Goal: Task Accomplishment & Management: Manage account settings

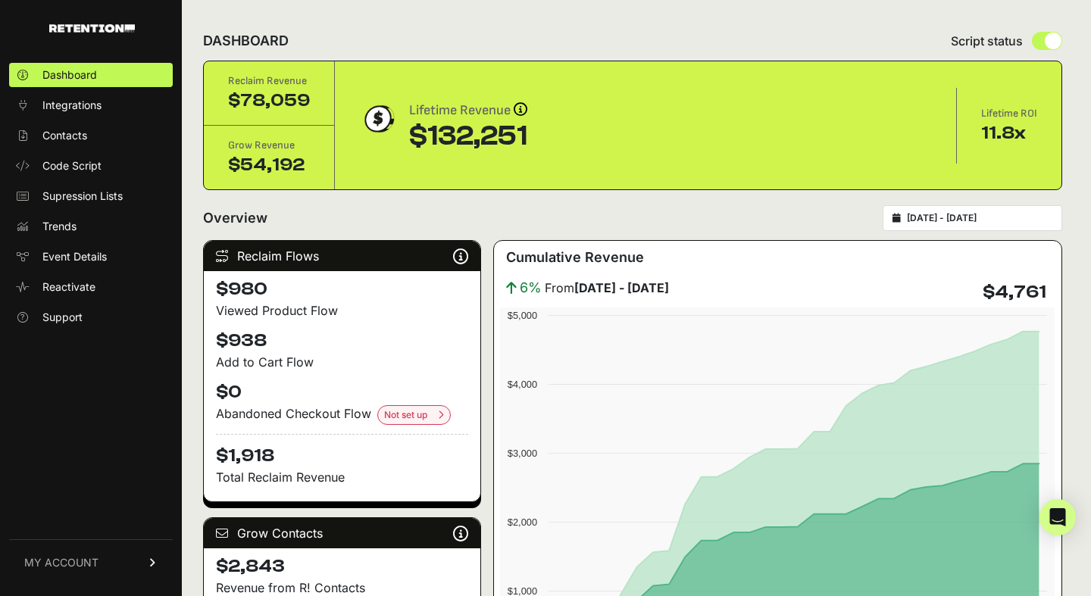
click at [56, 555] on span "MY ACCOUNT" at bounding box center [61, 562] width 74 height 15
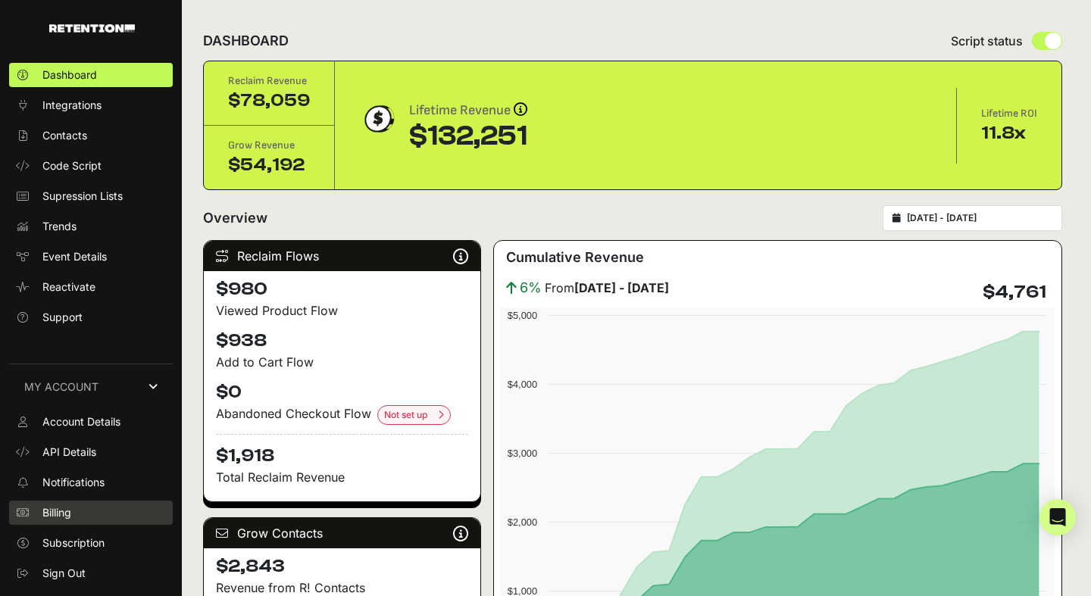
click at [89, 510] on link "Billing" at bounding box center [91, 513] width 164 height 24
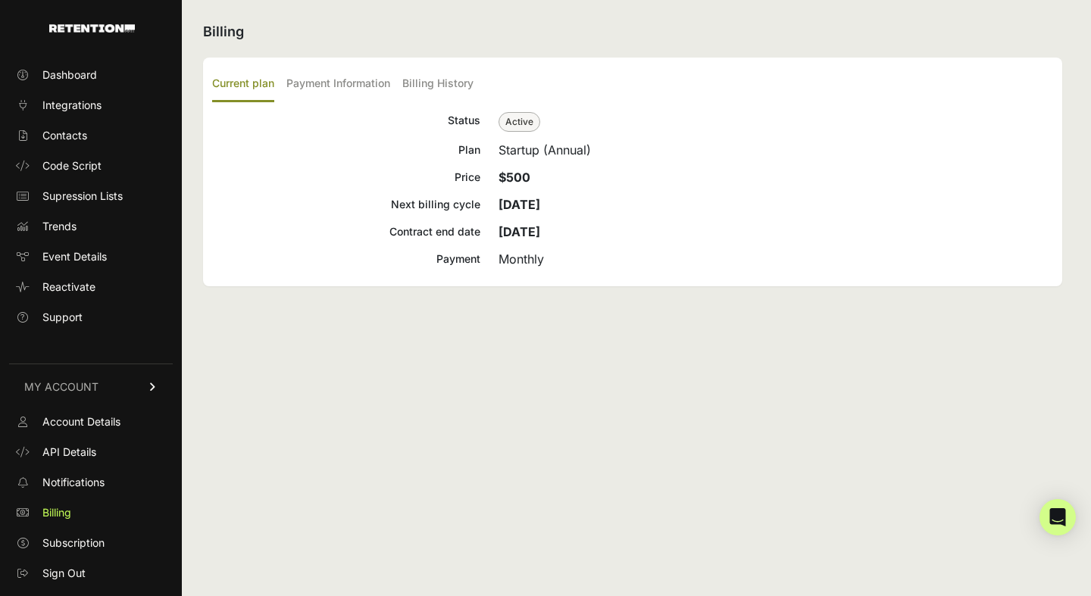
drag, startPoint x: 530, startPoint y: 233, endPoint x: 580, endPoint y: 231, distance: 49.3
click at [580, 232] on div "May 23, 2024" at bounding box center [776, 232] width 555 height 18
drag, startPoint x: 505, startPoint y: 175, endPoint x: 540, endPoint y: 172, distance: 35.0
click at [540, 172] on p "$500" at bounding box center [776, 177] width 555 height 18
click at [364, 89] on label "Payment Information" at bounding box center [338, 85] width 104 height 36
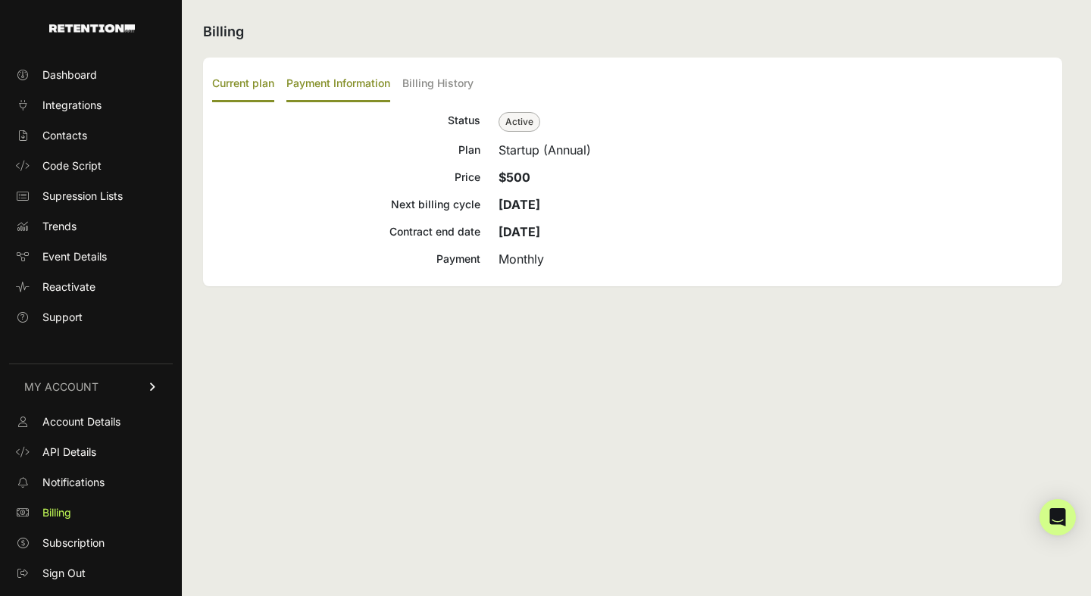
click at [0, 0] on input "Payment Information" at bounding box center [0, 0] width 0 height 0
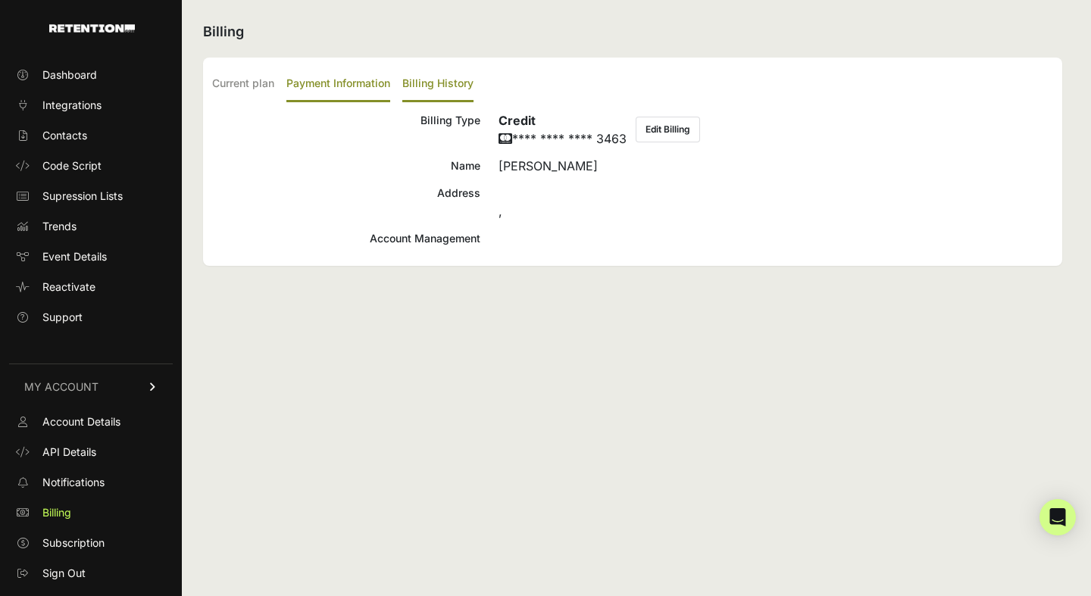
click at [412, 86] on label "Billing History" at bounding box center [437, 85] width 71 height 36
click at [0, 0] on input "Billing History" at bounding box center [0, 0] width 0 height 0
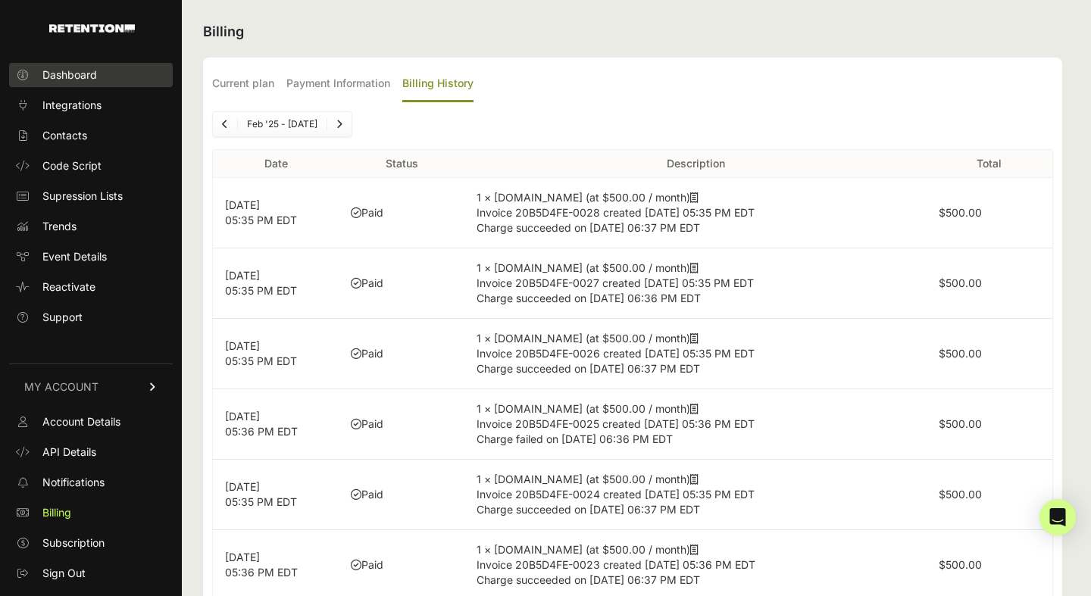
click at [80, 71] on span "Dashboard" at bounding box center [69, 74] width 55 height 15
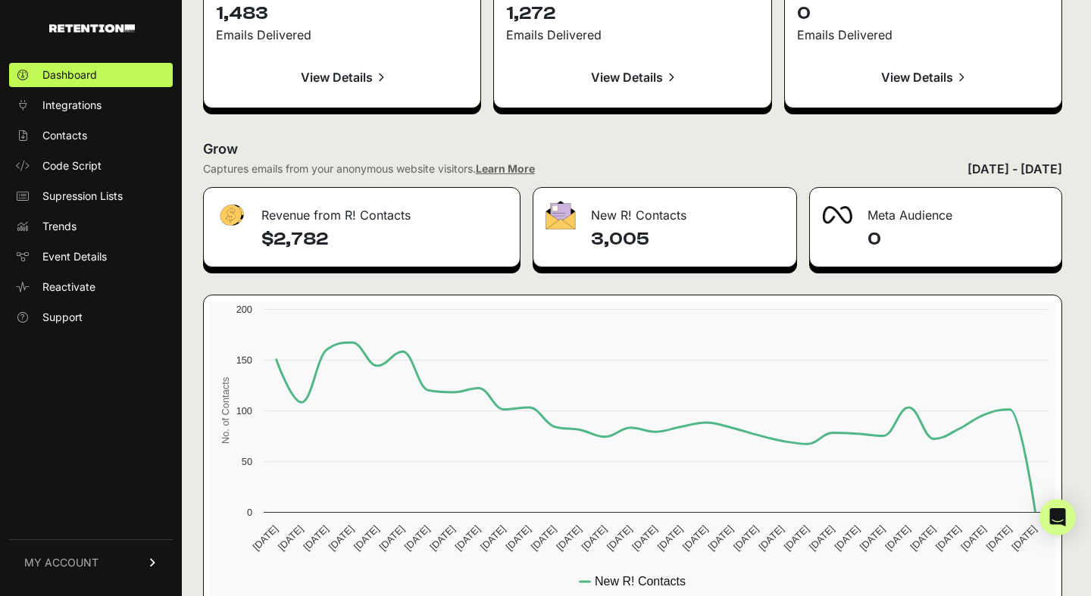
scroll to position [1765, 0]
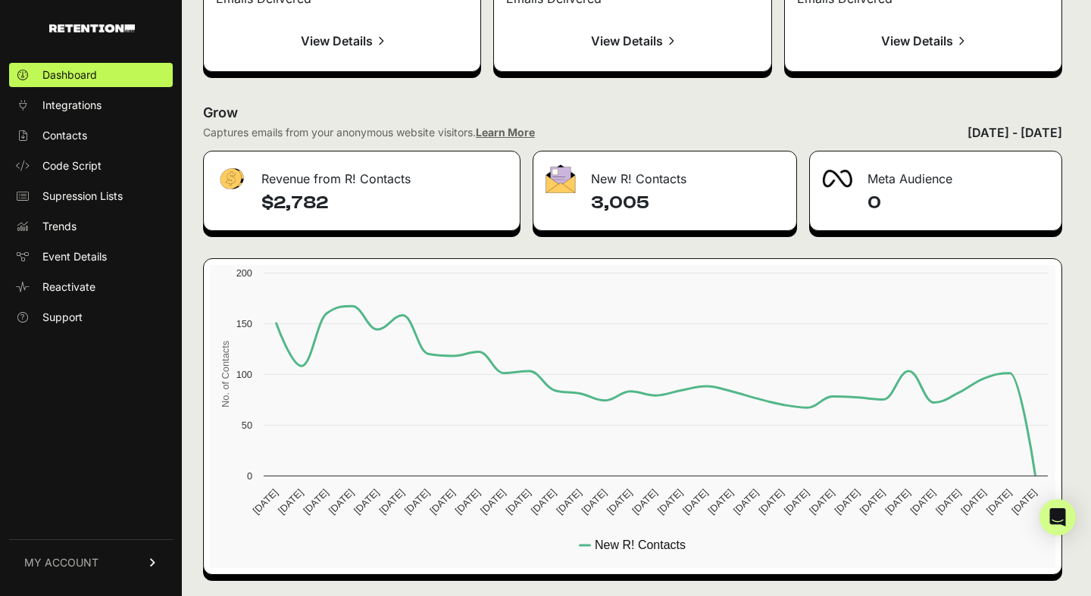
drag, startPoint x: 670, startPoint y: 206, endPoint x: 560, endPoint y: 205, distance: 109.9
click at [560, 205] on div "3,005" at bounding box center [664, 210] width 262 height 39
drag, startPoint x: 353, startPoint y: 200, endPoint x: 235, endPoint y: 195, distance: 118.3
click at [235, 197] on div "$2,782" at bounding box center [362, 210] width 316 height 39
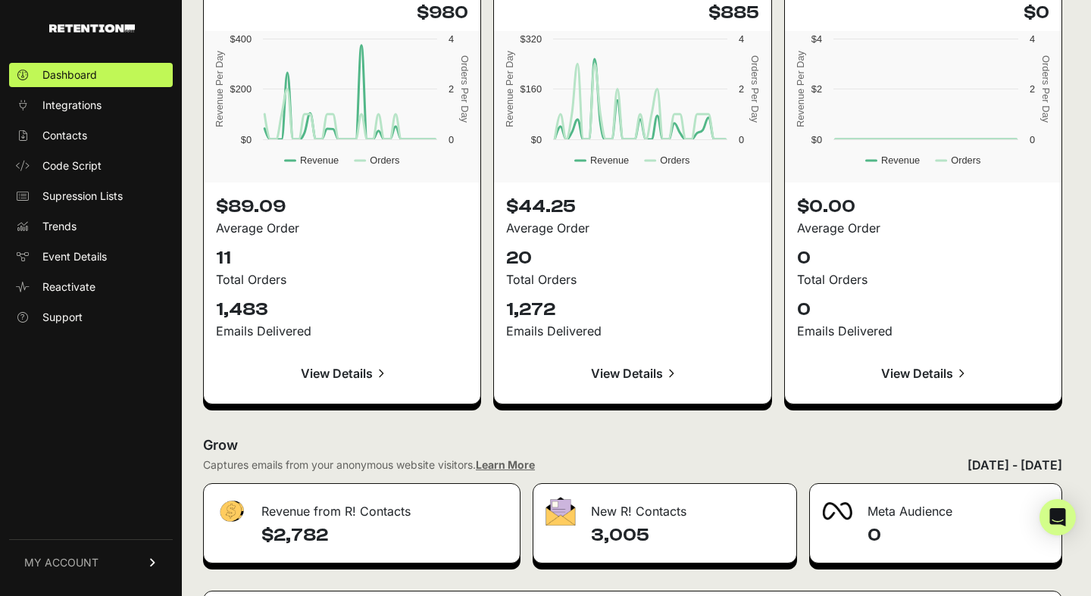
scroll to position [1322, 0]
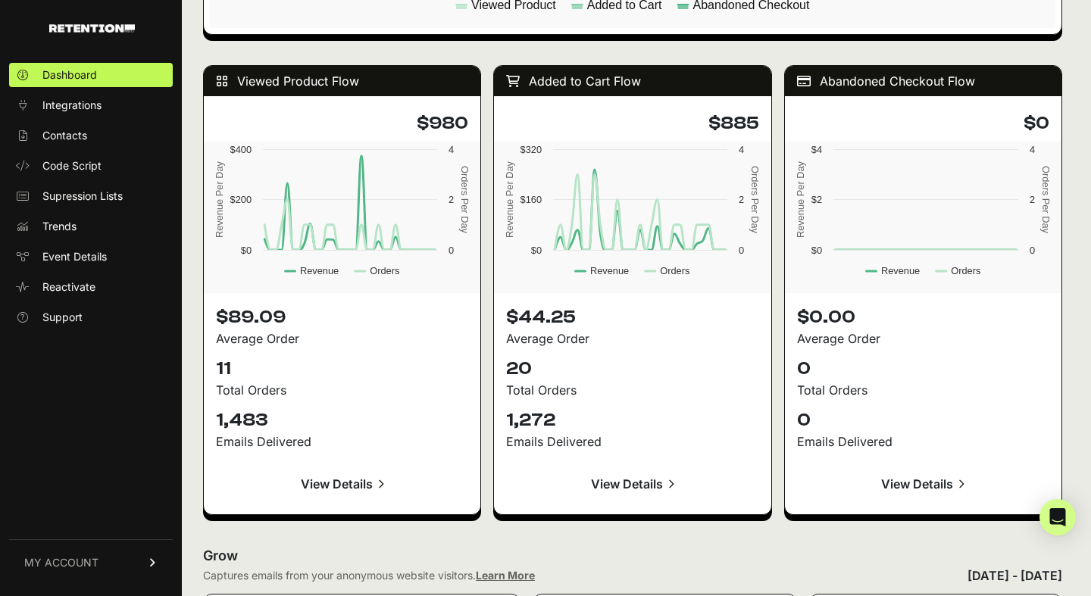
click at [370, 481] on link "View Details" at bounding box center [342, 484] width 252 height 36
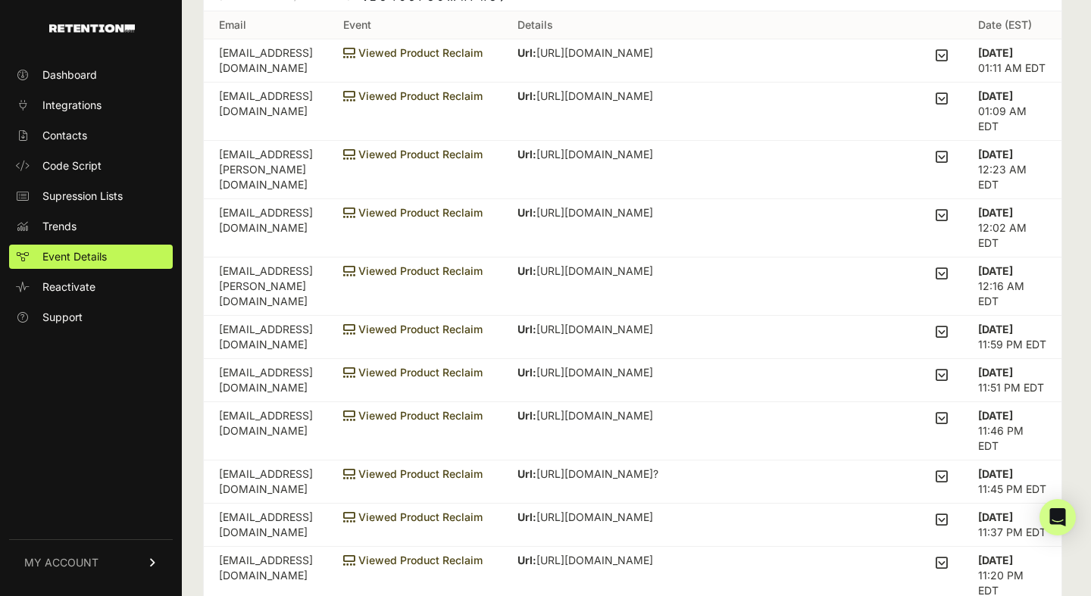
scroll to position [111, 0]
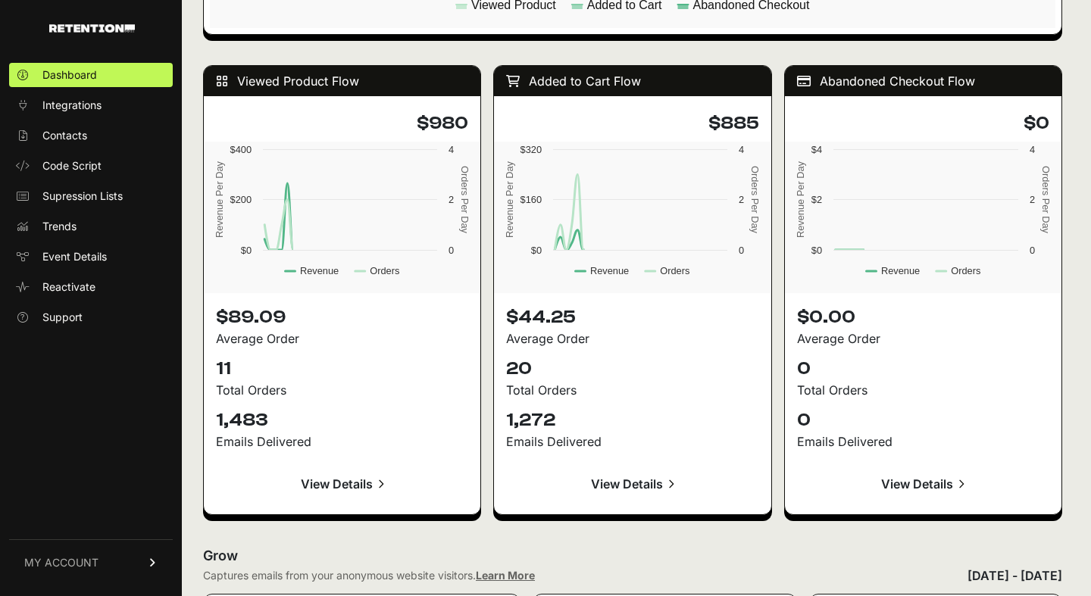
scroll to position [1322, 0]
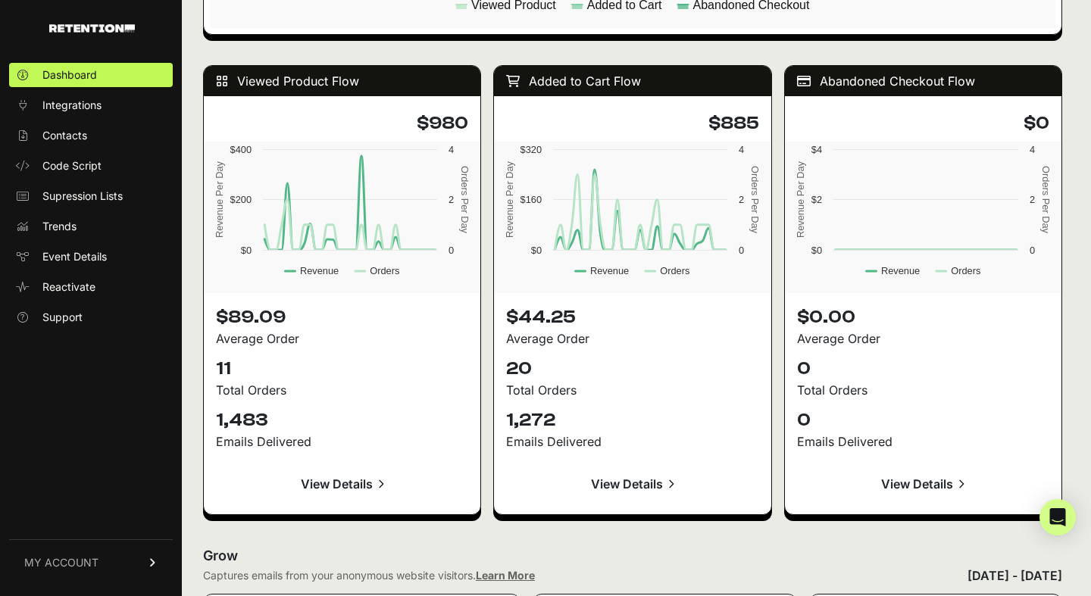
click at [641, 484] on link "View Details" at bounding box center [632, 484] width 252 height 36
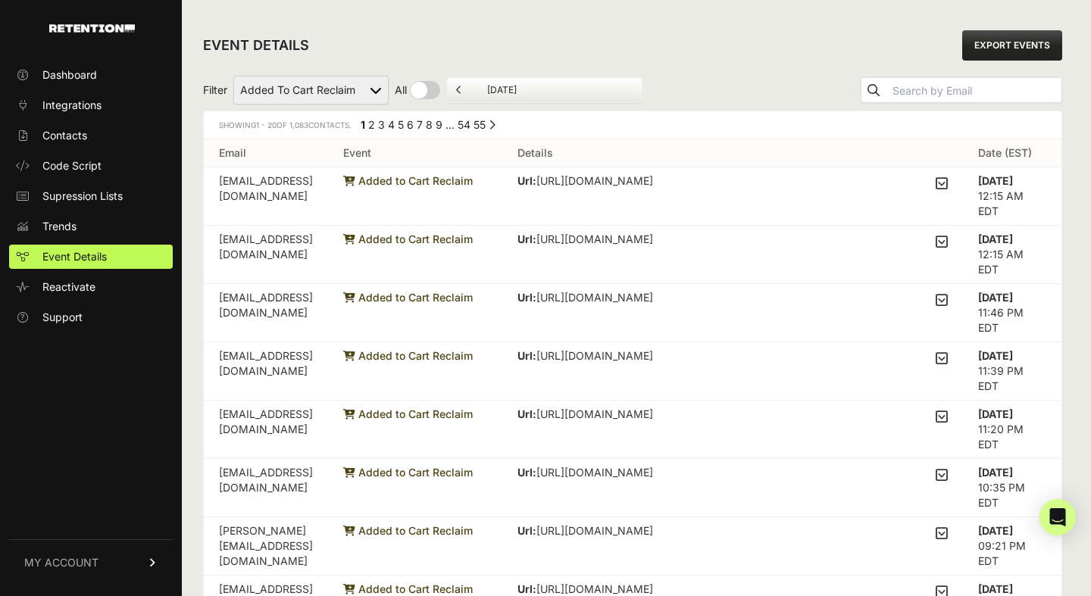
click at [480, 92] on li "[DATE]" at bounding box center [559, 90] width 164 height 12
click at [462, 88] on icon at bounding box center [459, 90] width 6 height 9
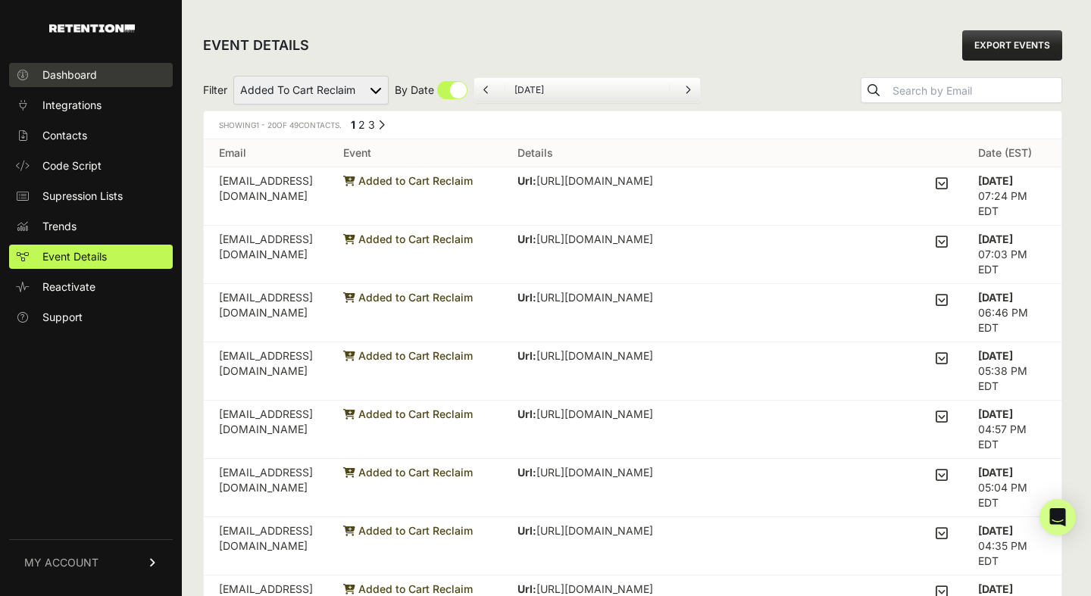
click at [75, 82] on span "Dashboard" at bounding box center [69, 74] width 55 height 15
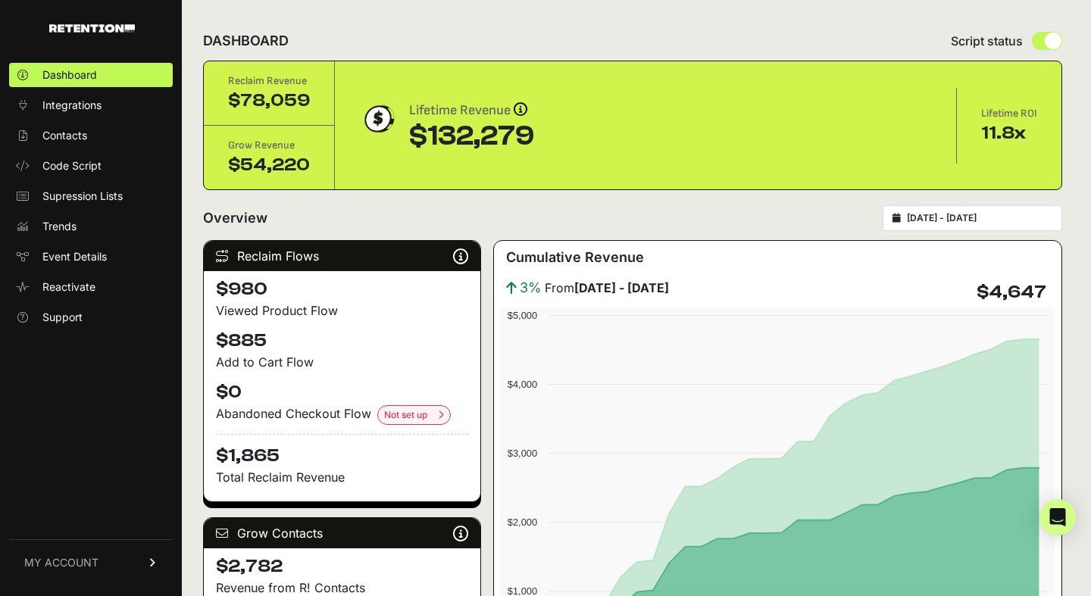
drag, startPoint x: 406, startPoint y: 137, endPoint x: 564, endPoint y: 136, distance: 157.6
click at [564, 136] on div "Lifetime Revenue Revenue attribution works in two ways: Grow Revenue: Revenue i…" at bounding box center [645, 126] width 573 height 52
click at [82, 107] on span "Integrations" at bounding box center [71, 105] width 59 height 15
